Goal: Task Accomplishment & Management: Use online tool/utility

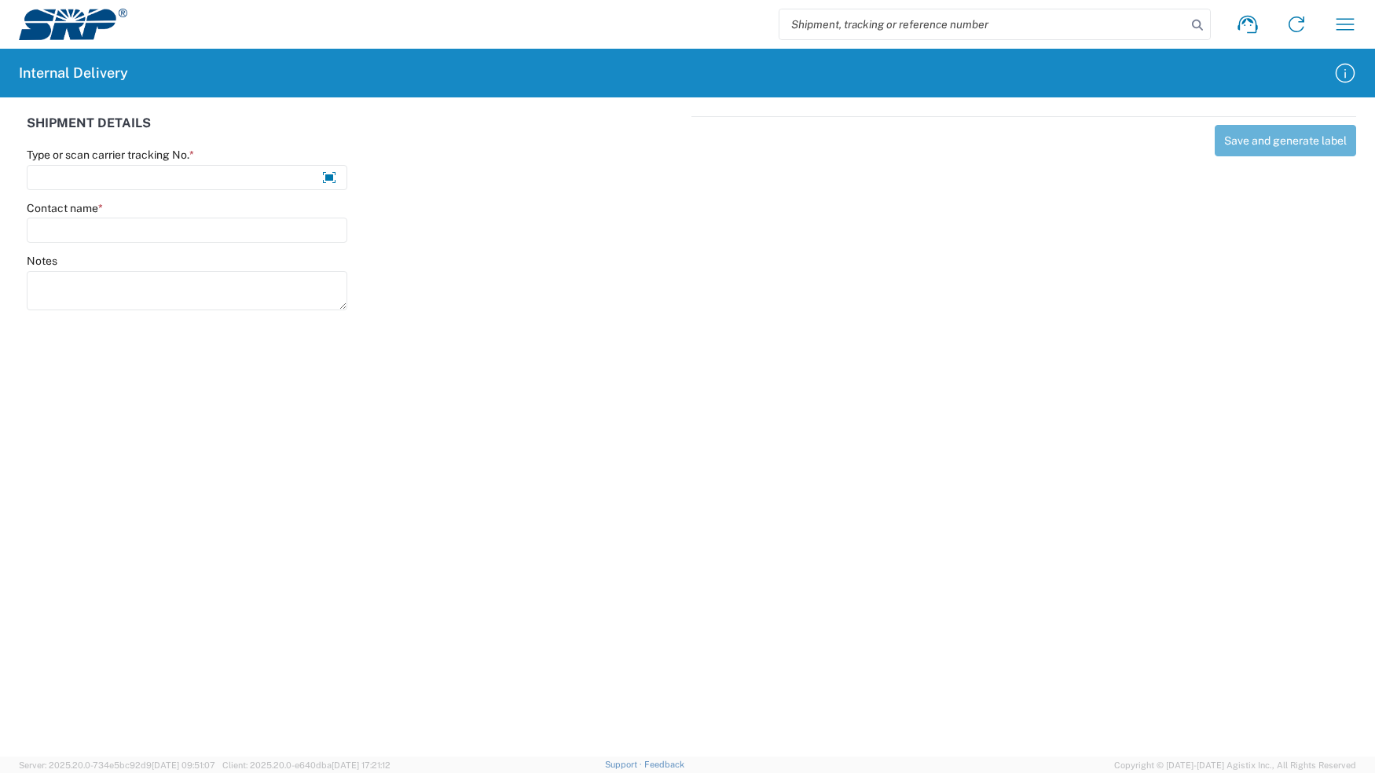
drag, startPoint x: 930, startPoint y: 32, endPoint x: 879, endPoint y: 103, distance: 87.7
click at [929, 32] on input "search" at bounding box center [983, 24] width 407 height 30
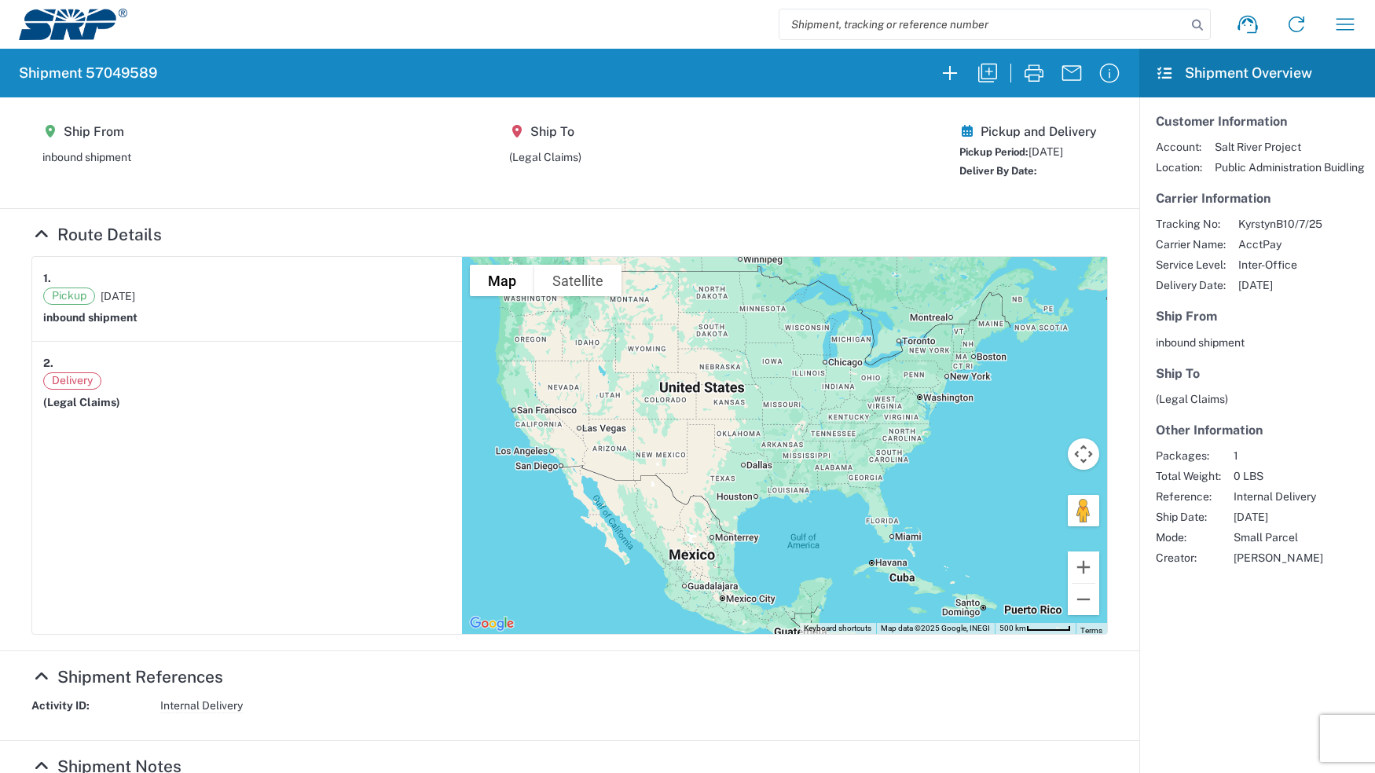
scroll to position [348, 0]
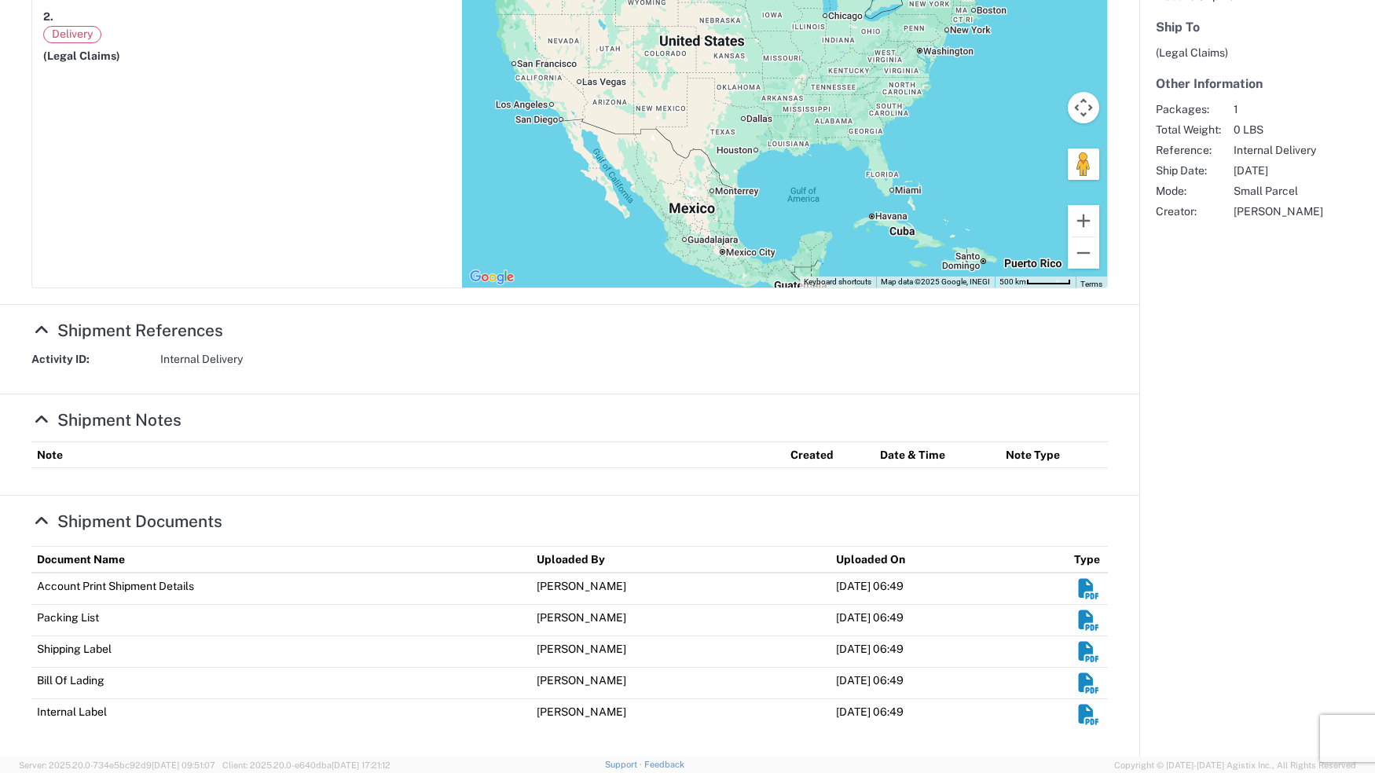
click at [1077, 710] on em "Shipment Documents" at bounding box center [1089, 715] width 24 height 20
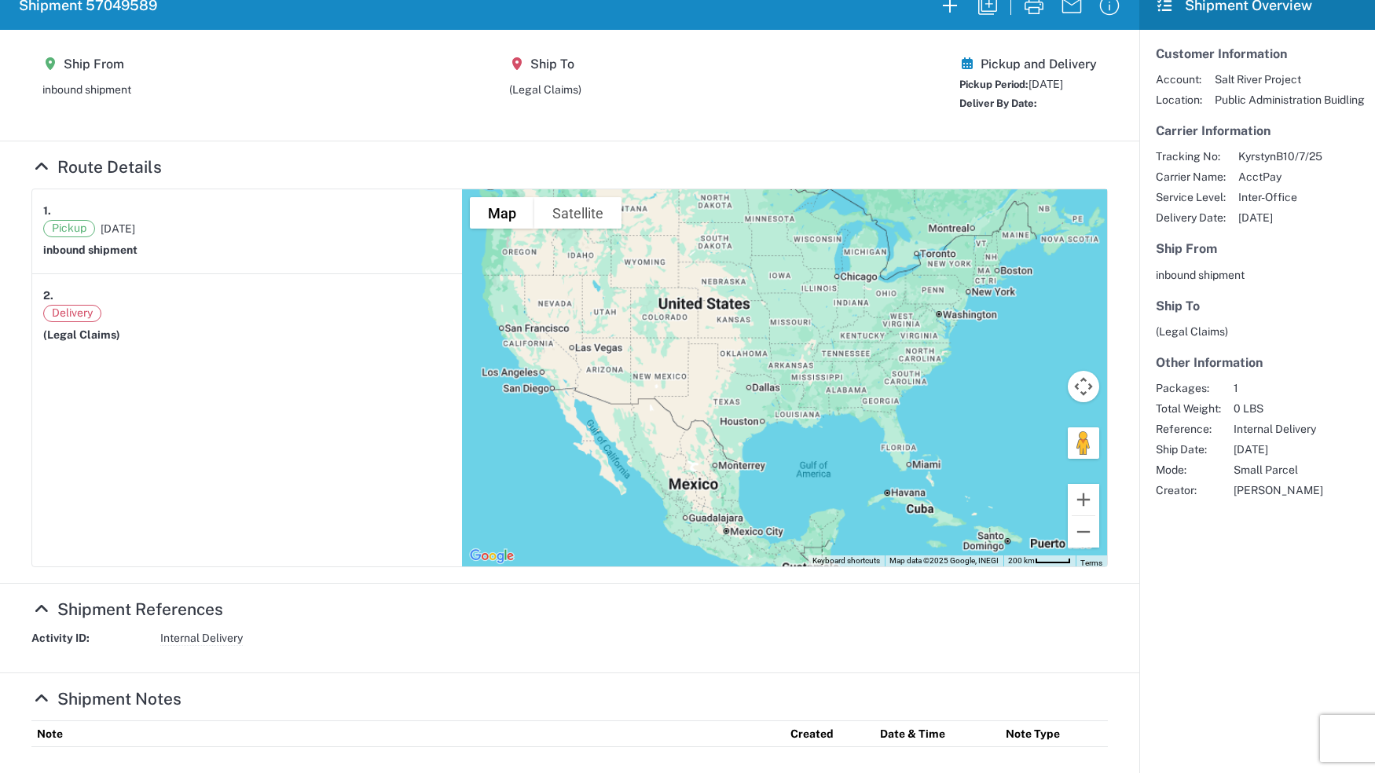
scroll to position [0, 0]
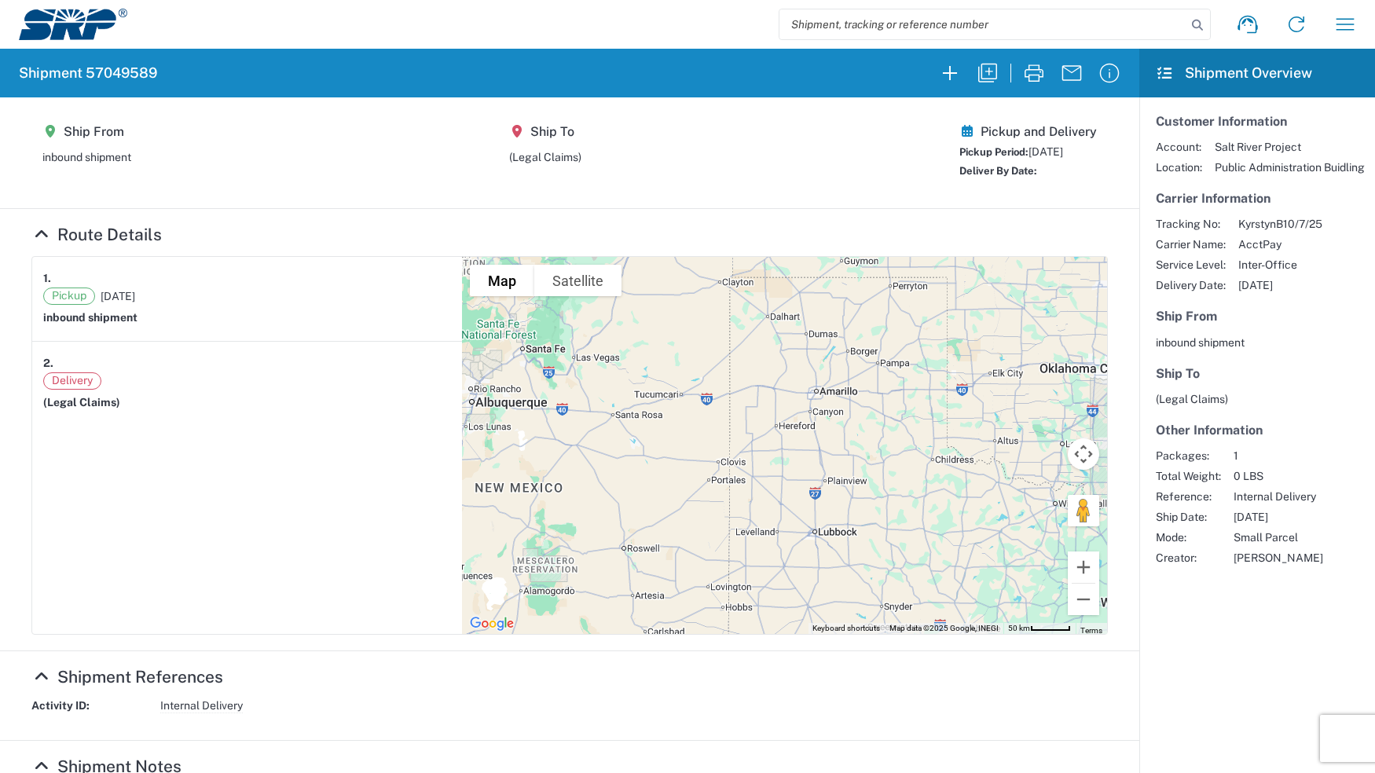
click at [49, 28] on img at bounding box center [73, 24] width 108 height 31
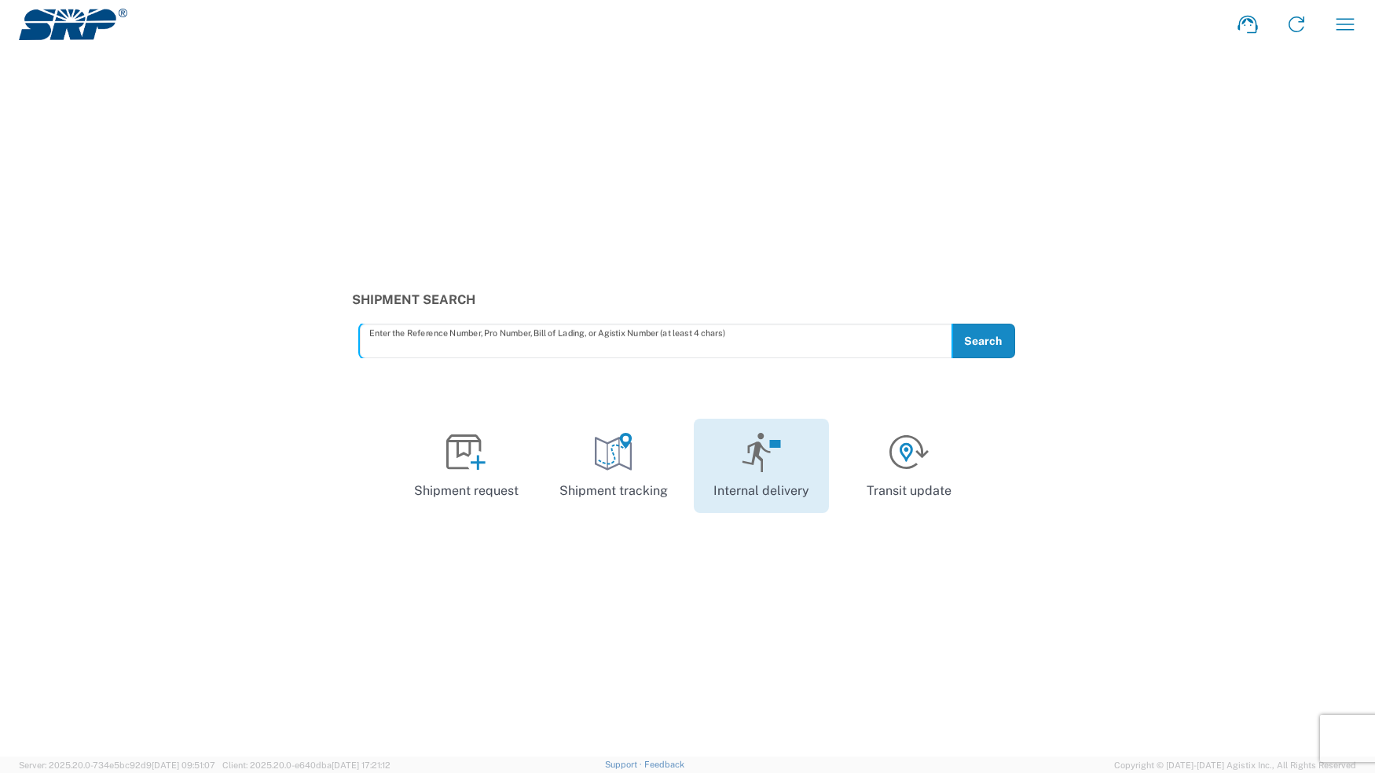
click at [742, 490] on link "Internal delivery" at bounding box center [761, 466] width 135 height 94
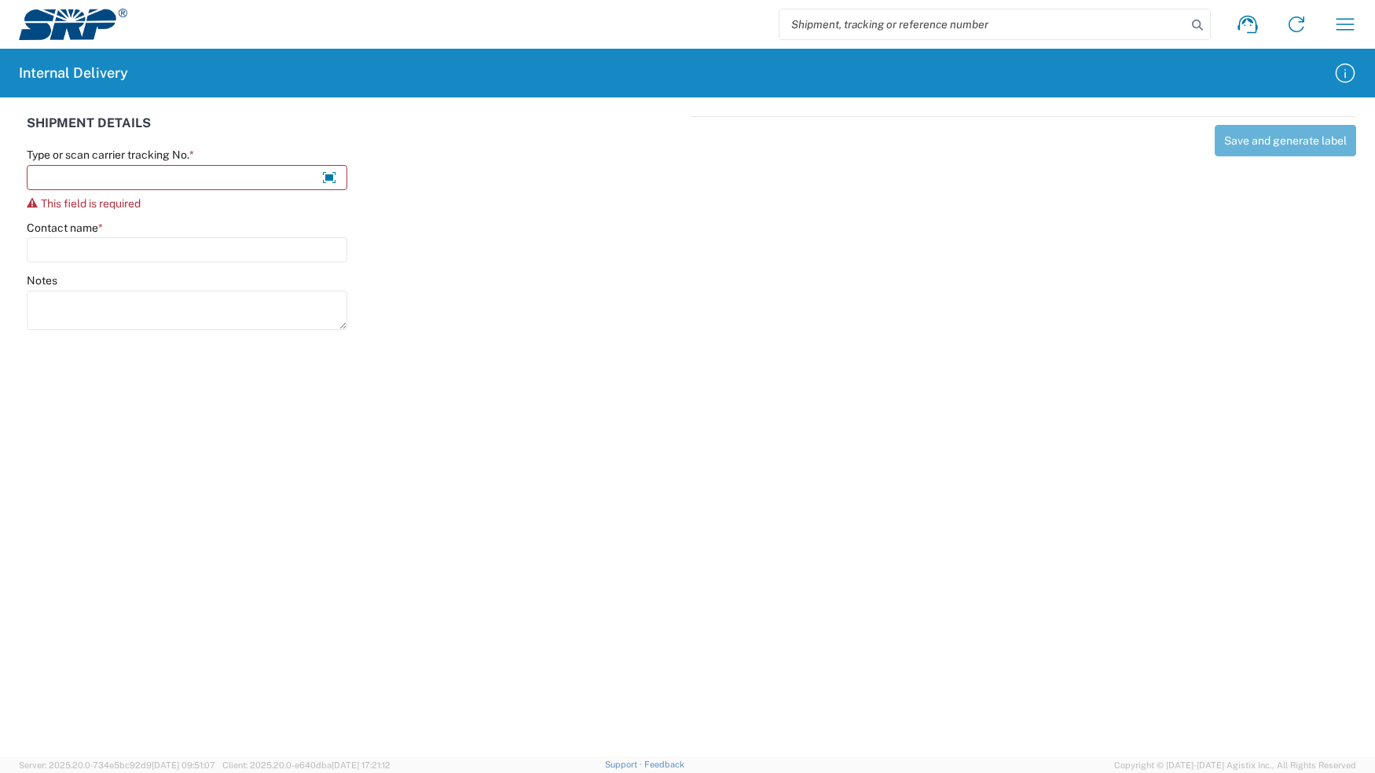
drag, startPoint x: 572, startPoint y: 521, endPoint x: 585, endPoint y: 541, distance: 23.3
click at [574, 528] on agx-forms-host "Shipment request Shipment tracking Internal delivery Transit update My profile …" at bounding box center [687, 386] width 1375 height 773
click at [75, 389] on agx-forms-host "Shipment request Shipment tracking Internal delivery Transit update My profile …" at bounding box center [687, 386] width 1375 height 773
click at [718, 277] on div "Save and generate label" at bounding box center [1024, 220] width 665 height 209
click at [886, 38] on input "search" at bounding box center [983, 24] width 407 height 30
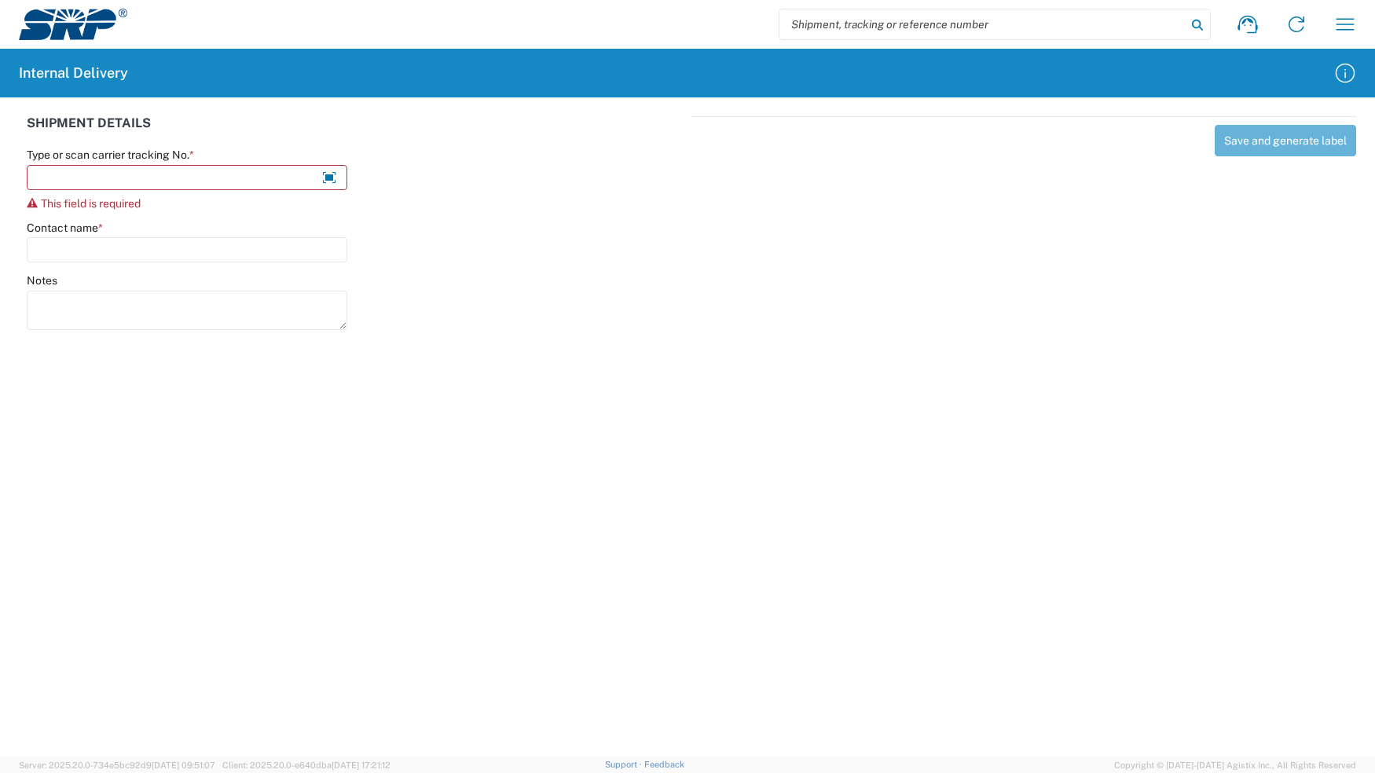
click at [1192, 29] on icon at bounding box center [1198, 25] width 22 height 22
click at [1078, 35] on input "search" at bounding box center [983, 24] width 407 height 30
click at [863, 28] on input "search" at bounding box center [983, 24] width 407 height 30
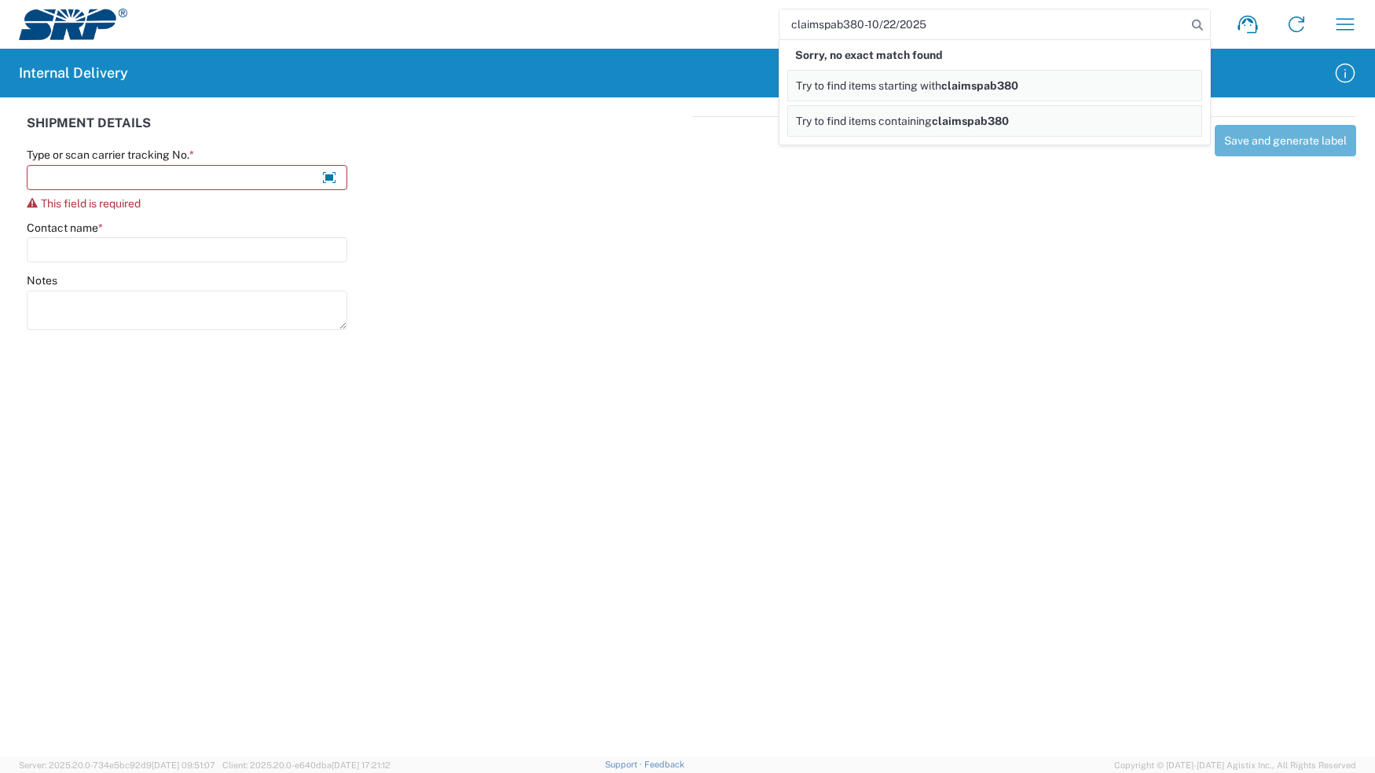
type input "claimspab380-10/22/2025"
